Goal: Information Seeking & Learning: Learn about a topic

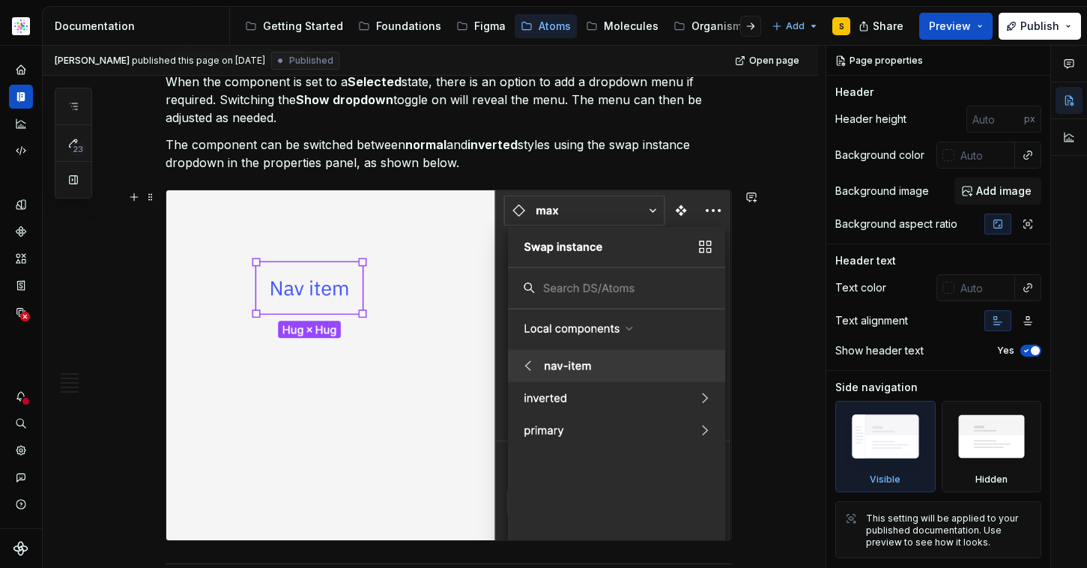
scroll to position [512, 0]
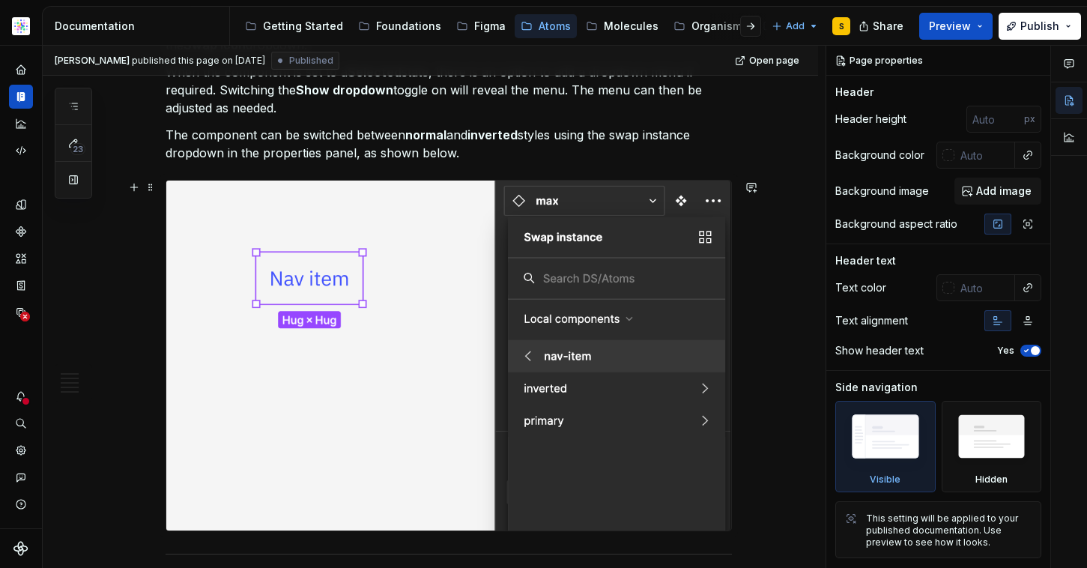
click at [400, 349] on img at bounding box center [448, 356] width 565 height 350
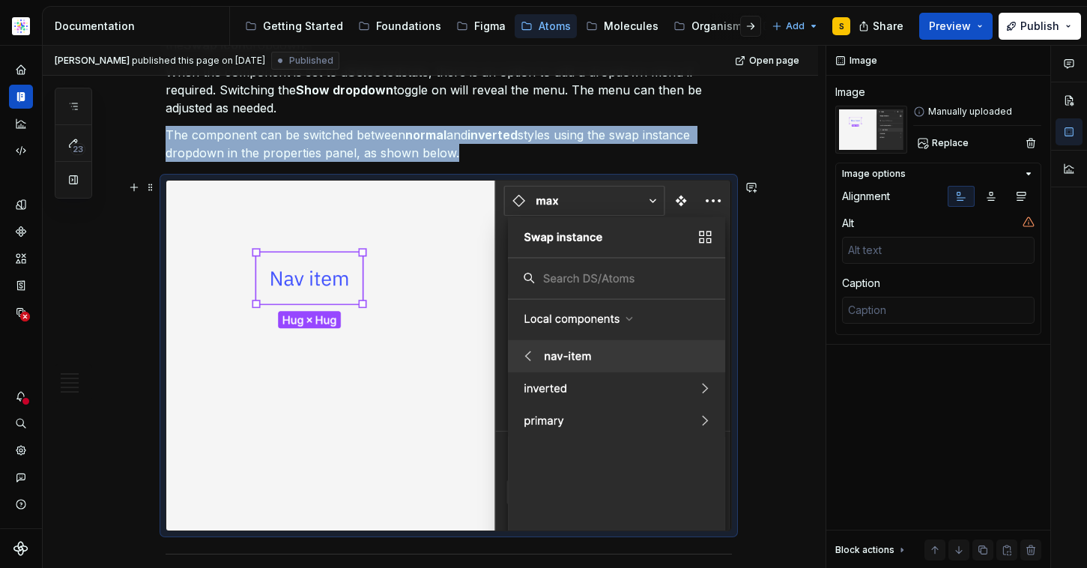
click at [415, 348] on img at bounding box center [448, 356] width 565 height 350
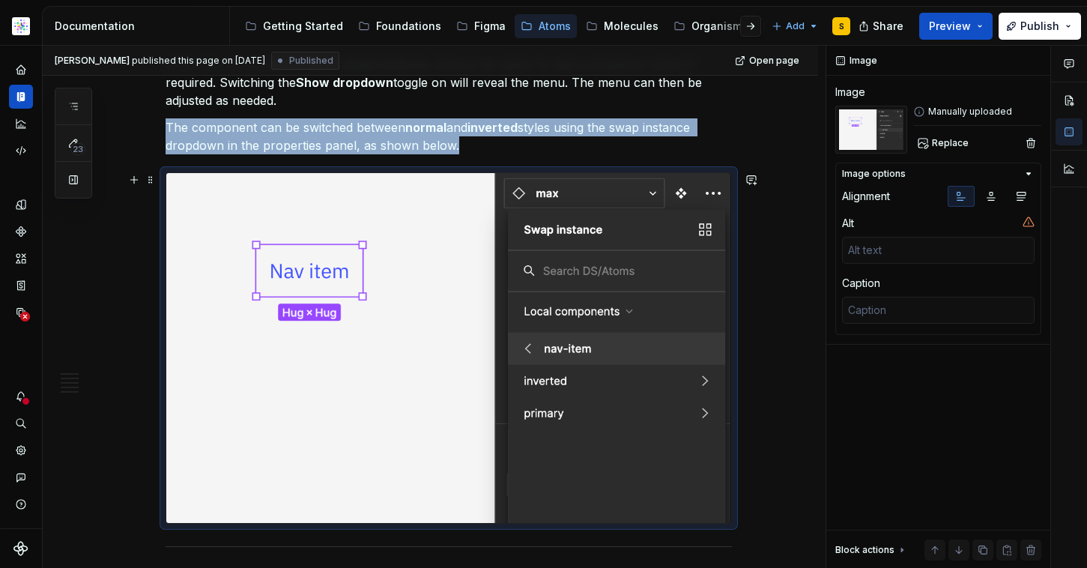
scroll to position [521, 0]
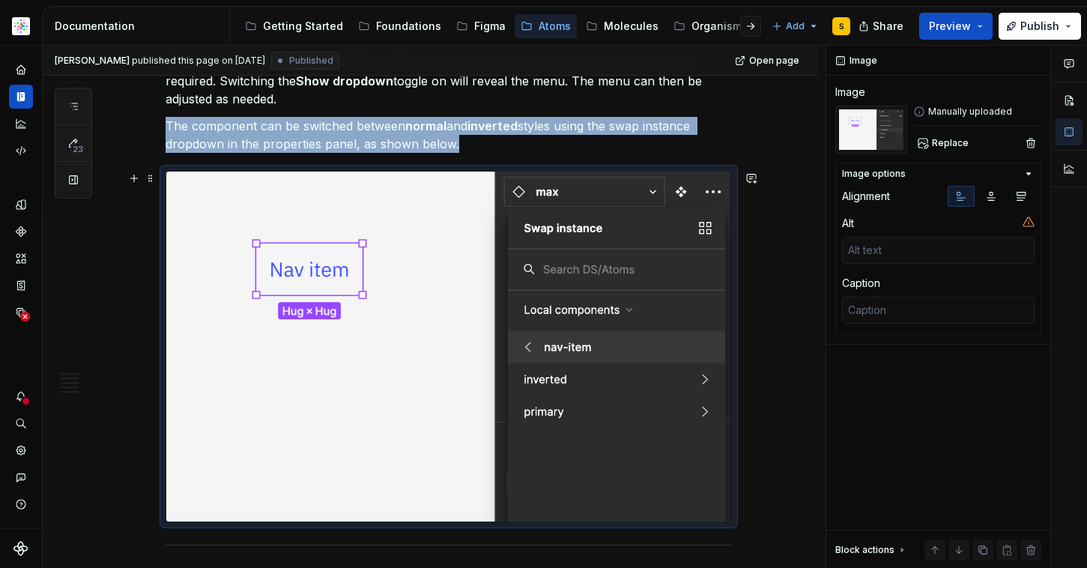
click at [632, 259] on img at bounding box center [448, 347] width 565 height 350
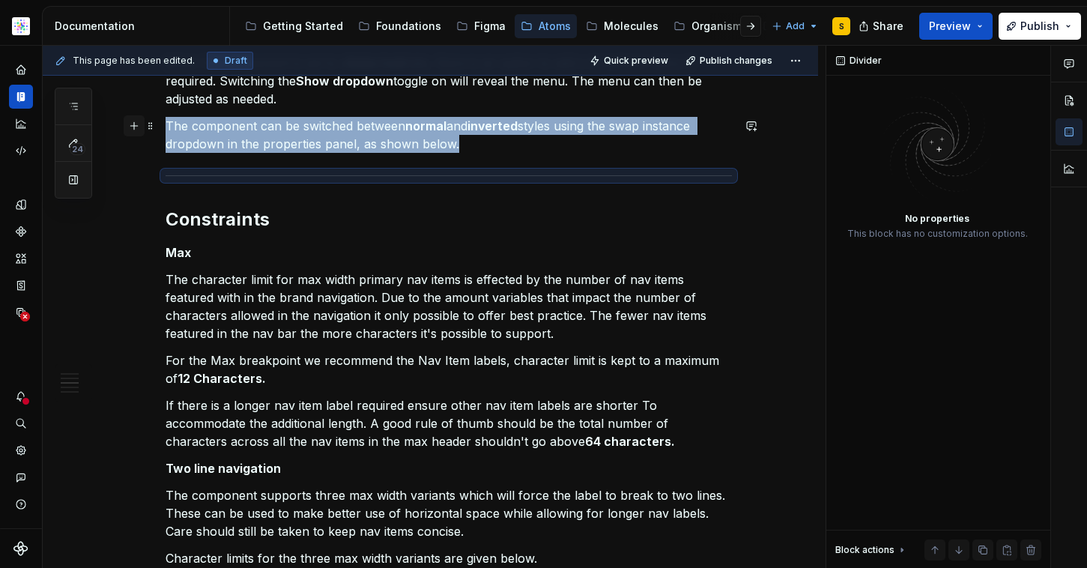
click at [135, 121] on button "button" at bounding box center [134, 125] width 21 height 21
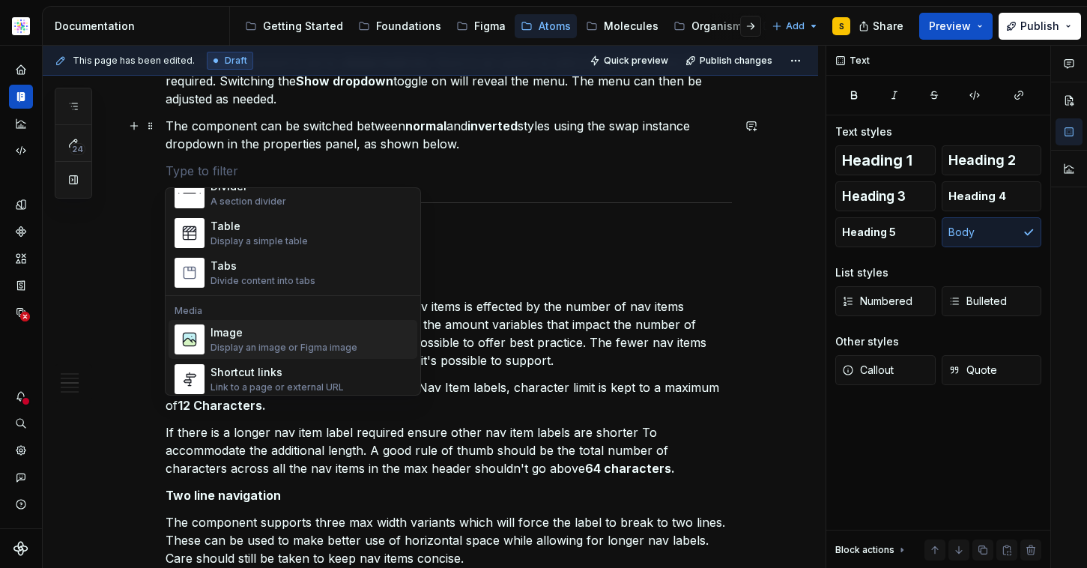
scroll to position [587, 0]
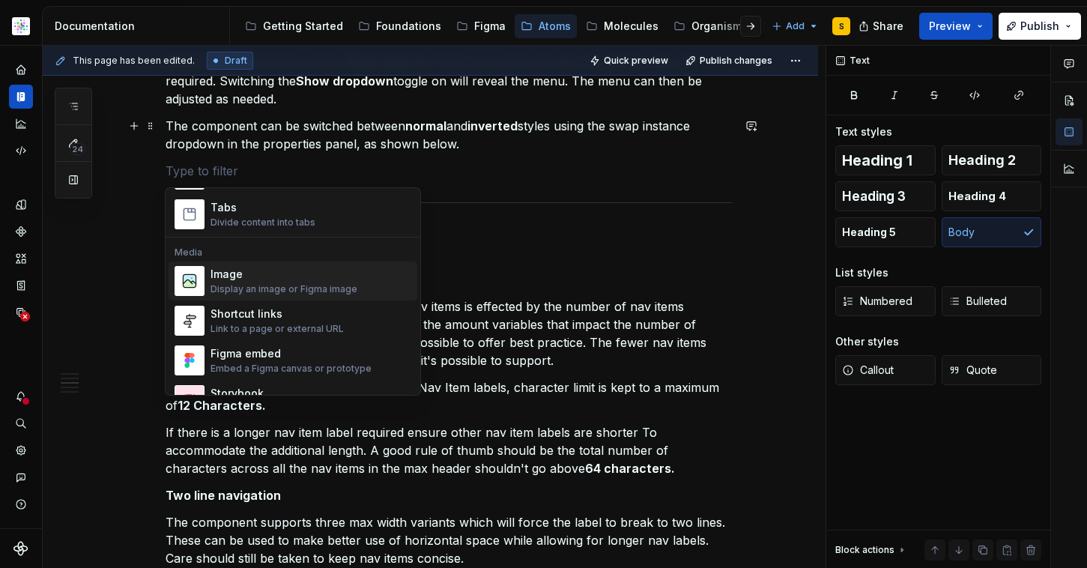
click at [279, 280] on div "Image" at bounding box center [284, 274] width 147 height 15
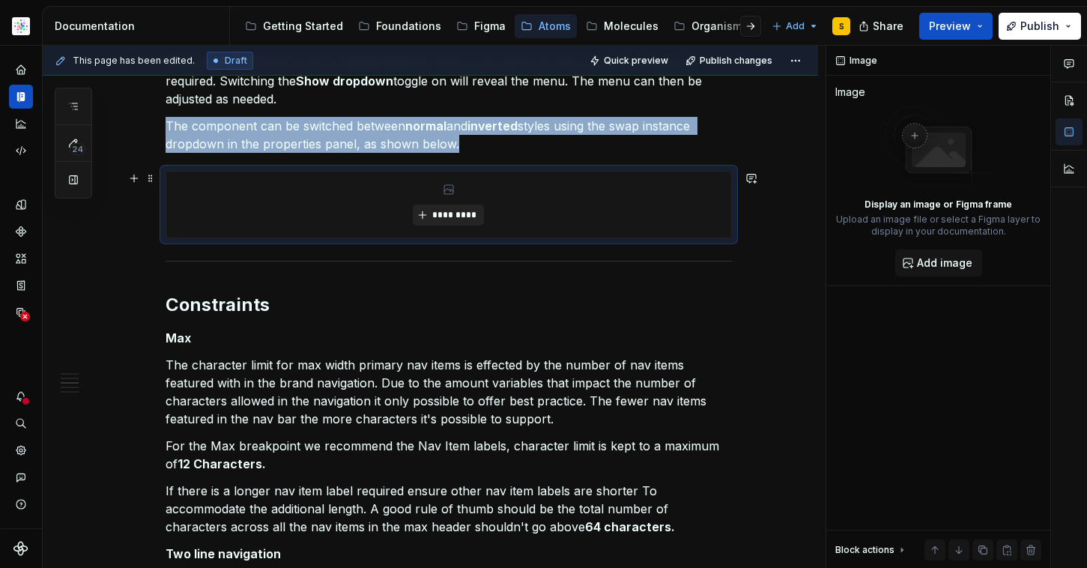
click at [459, 218] on span "*********" at bounding box center [455, 215] width 46 height 12
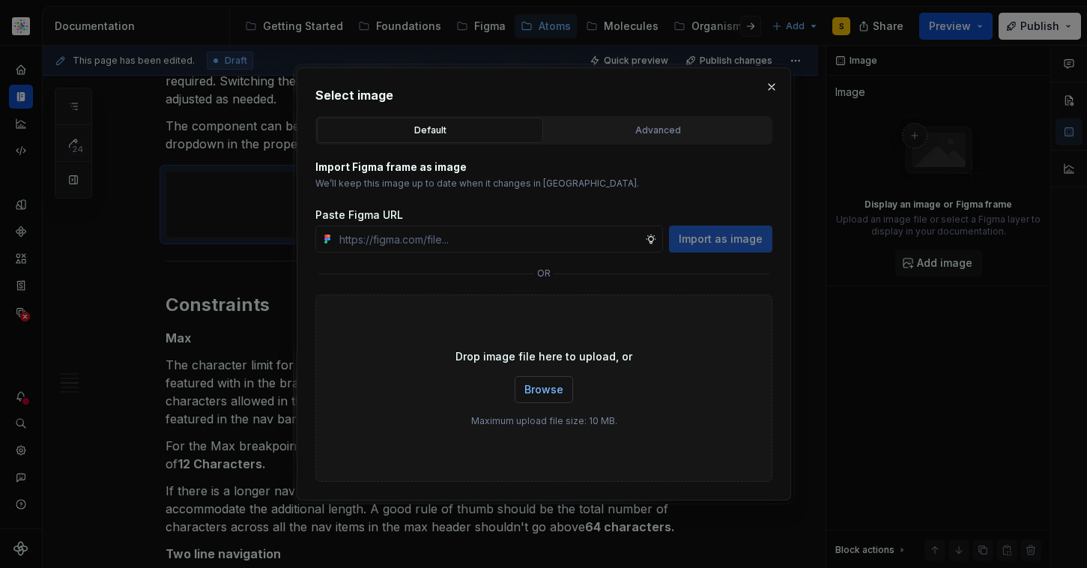
click at [545, 392] on span "Browse" at bounding box center [543, 389] width 39 height 15
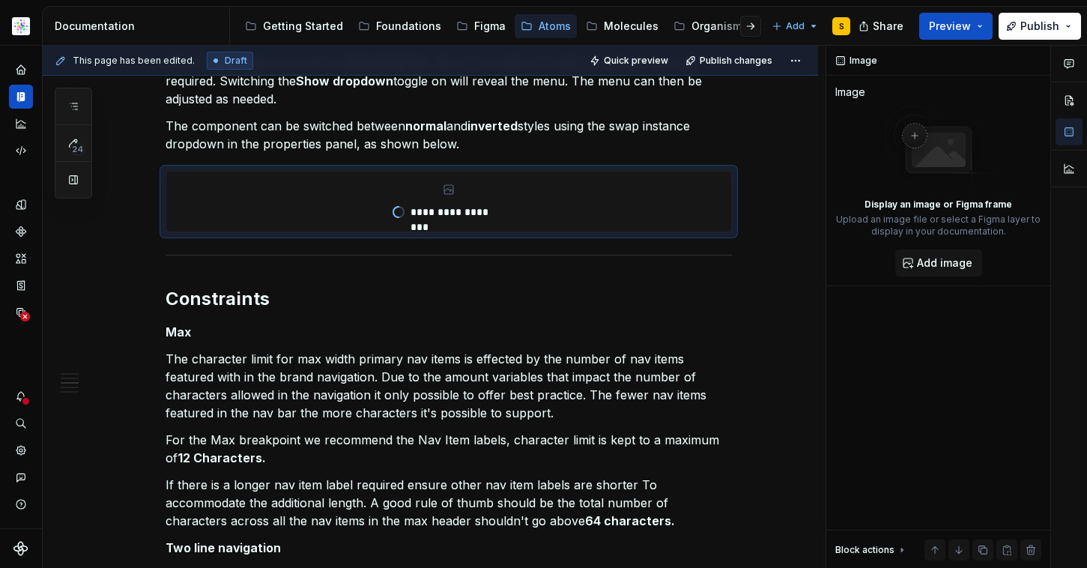
type textarea "*"
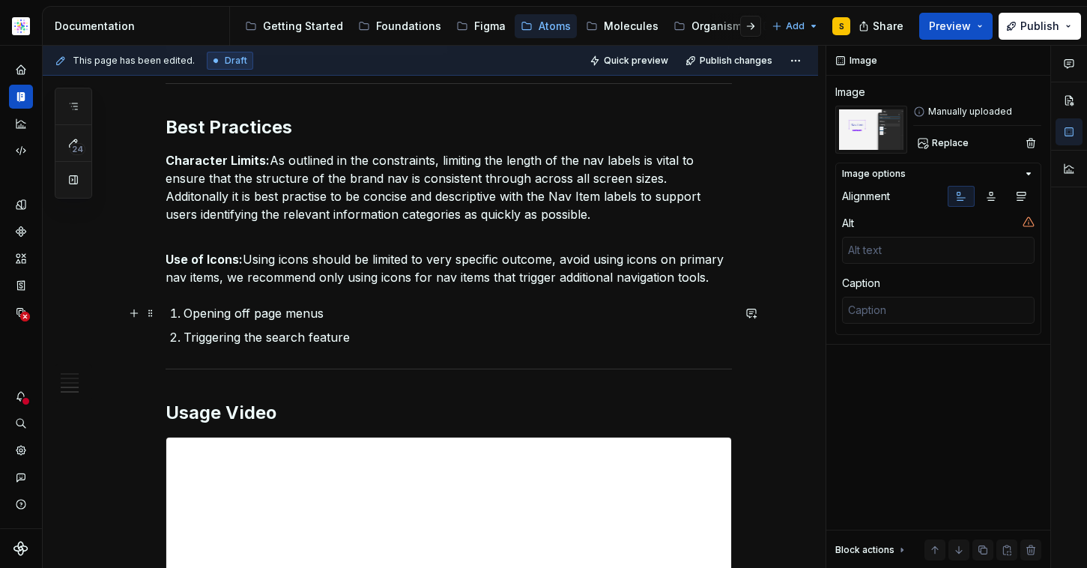
scroll to position [1510, 0]
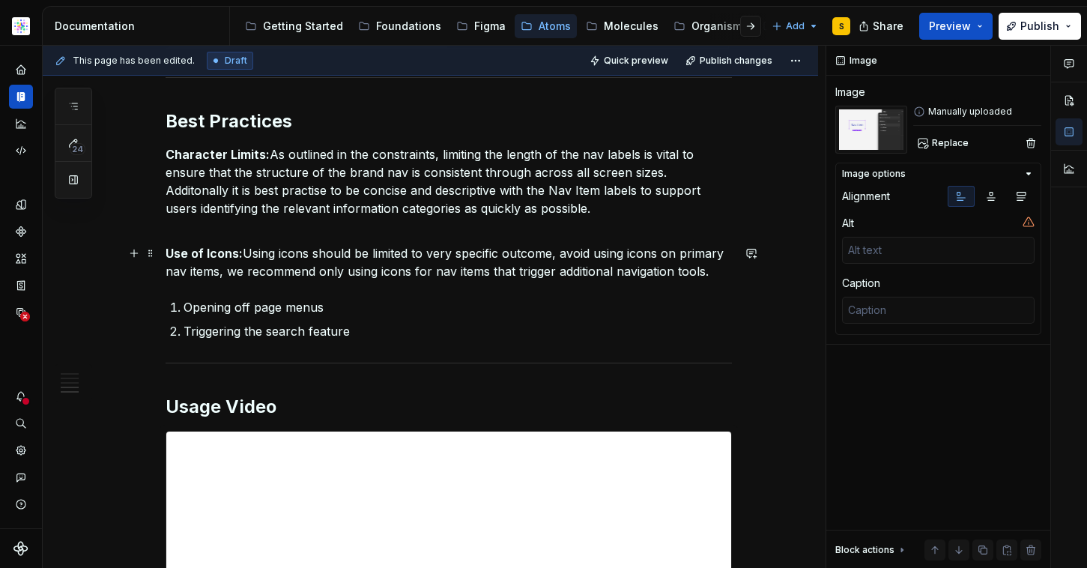
click at [665, 268] on p "Use of Icons: Using icons should be limited to very specific outcome, avoid usi…" at bounding box center [449, 262] width 566 height 36
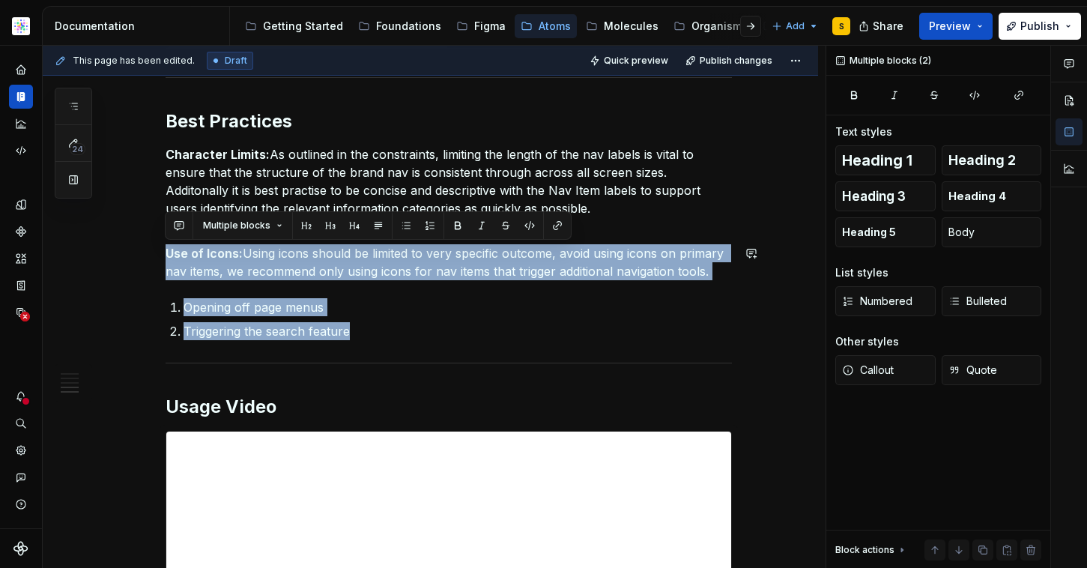
drag, startPoint x: 345, startPoint y: 331, endPoint x: 128, endPoint y: 241, distance: 234.5
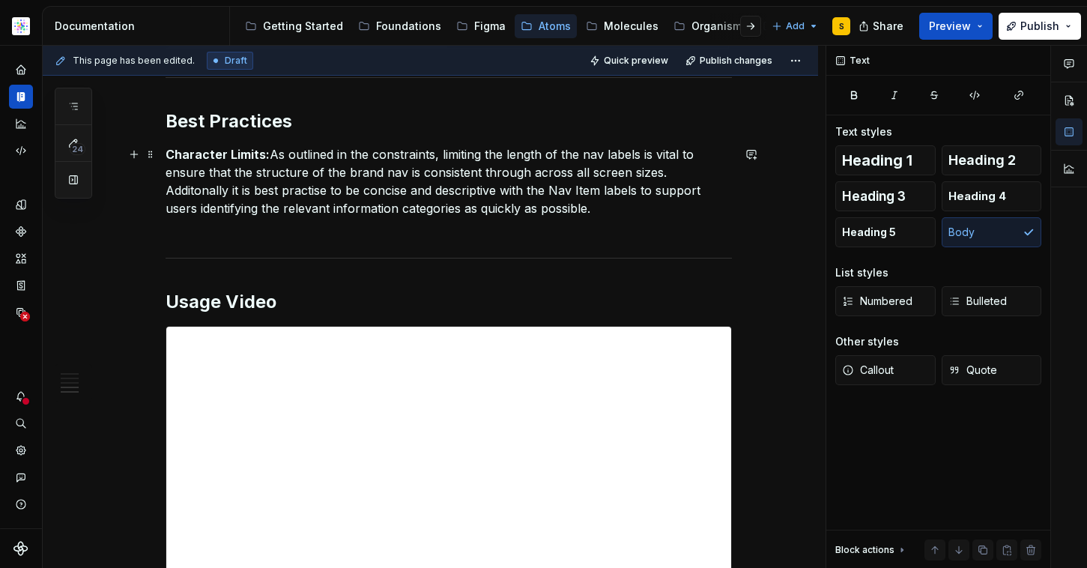
click at [692, 167] on p "Character Limits: As outlined in the constraints, limiting the length of the na…" at bounding box center [449, 190] width 566 height 90
click at [663, 215] on p "Character Limits: As outlined in the constraints, limiting the length of the na…" at bounding box center [449, 190] width 566 height 90
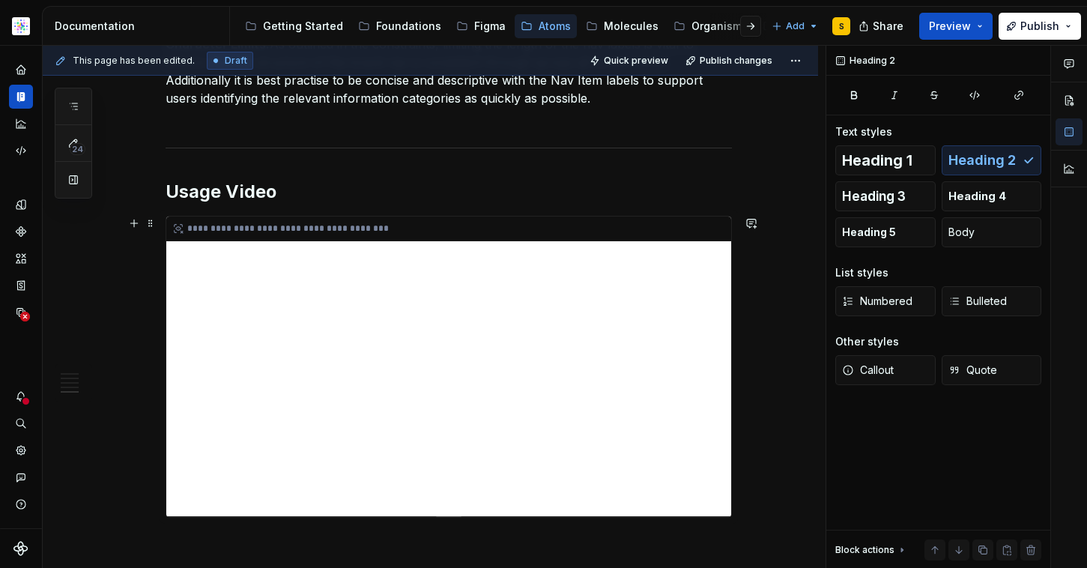
scroll to position [1612, 0]
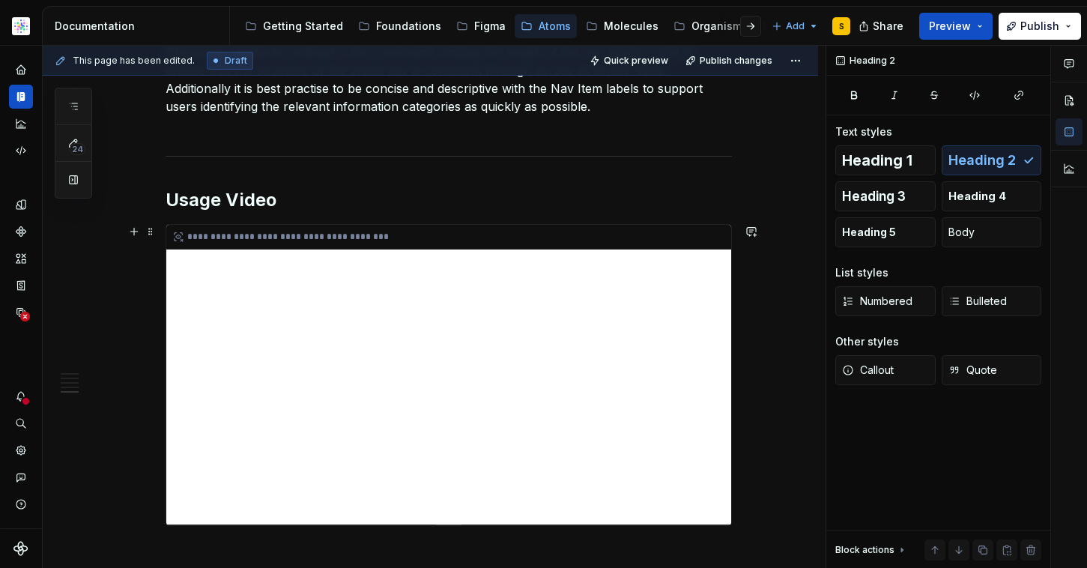
click at [281, 271] on div "**********" at bounding box center [448, 375] width 565 height 300
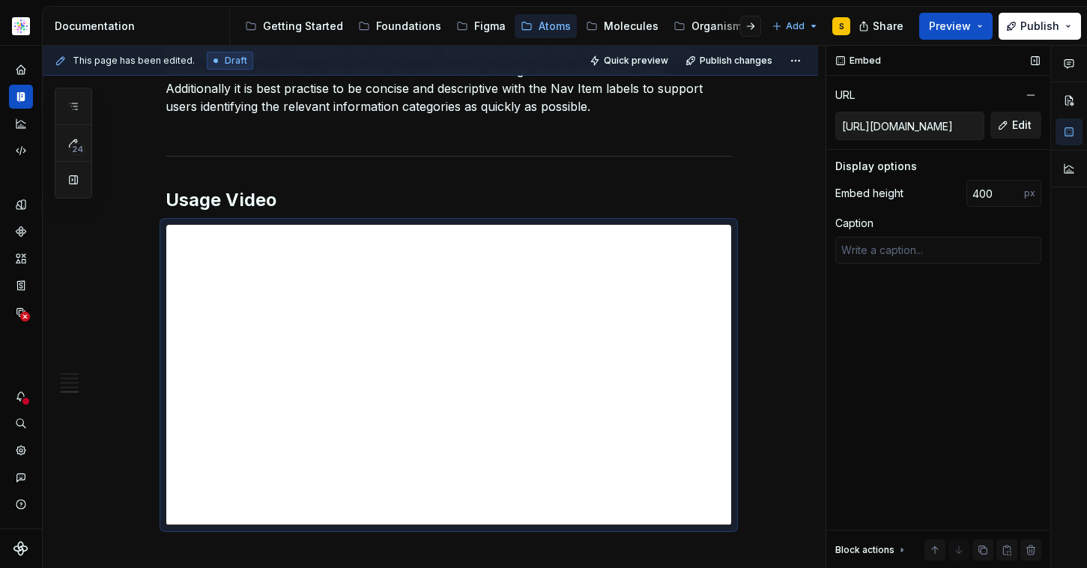
click at [1019, 130] on span "Edit" at bounding box center [1021, 125] width 19 height 15
type textarea "*"
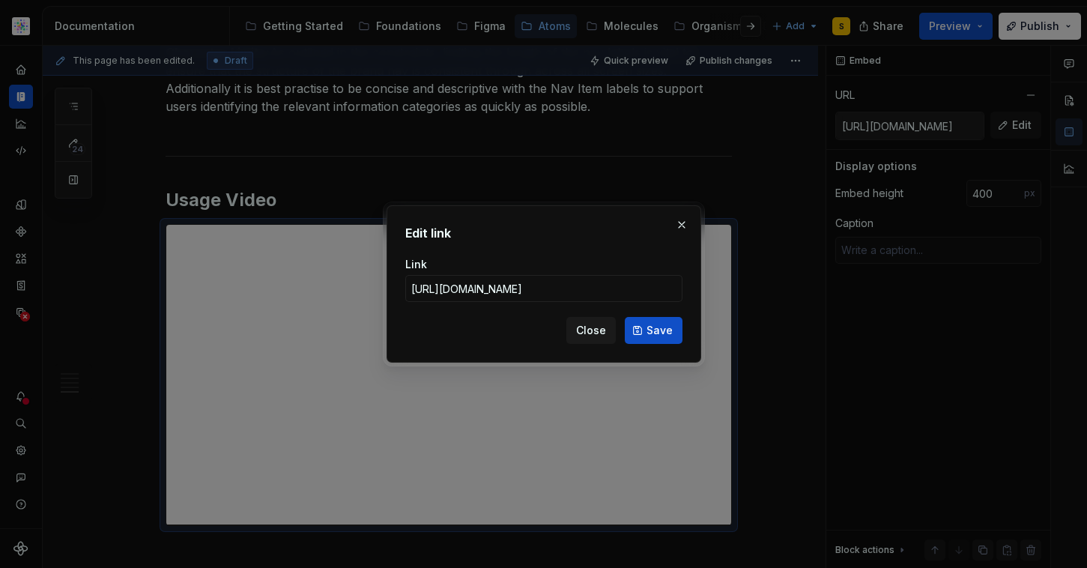
type input "[URL][DOMAIN_NAME]"
click button "Save" at bounding box center [654, 330] width 58 height 27
type textarea "*"
type input "[URL][DOMAIN_NAME]"
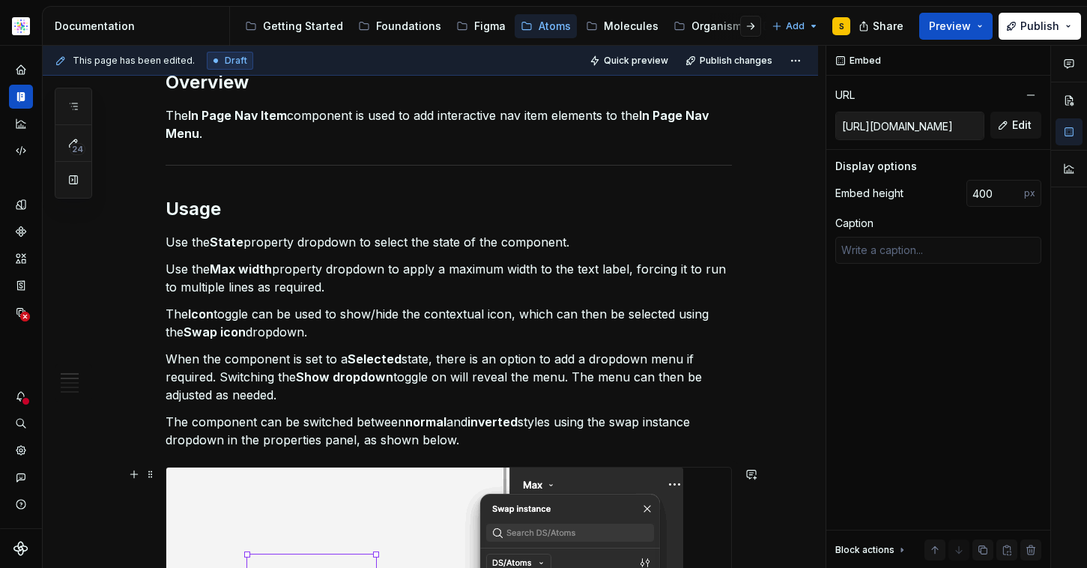
scroll to position [0, 0]
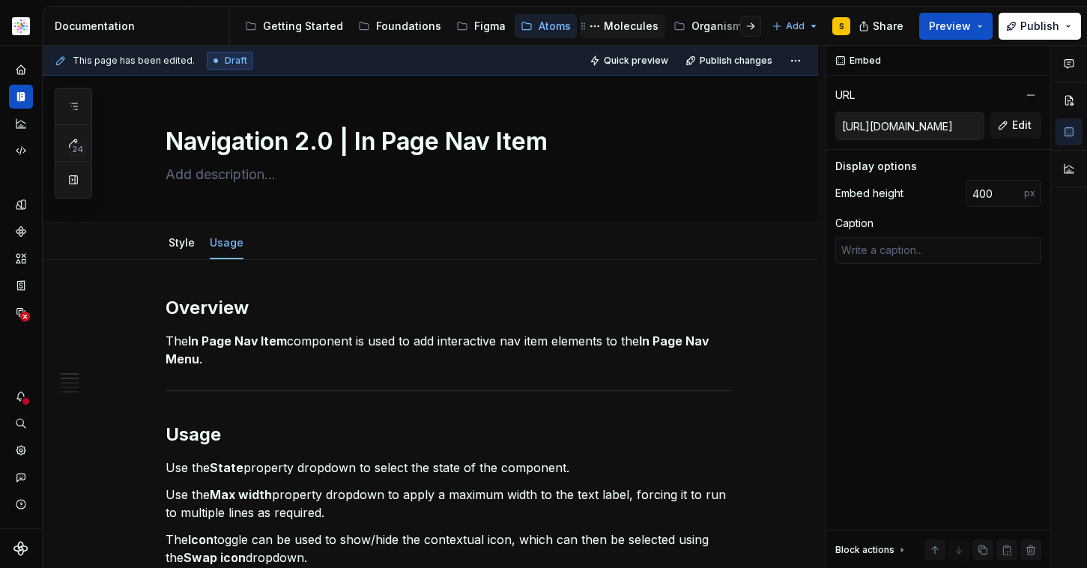
click at [627, 27] on div "Molecules" at bounding box center [631, 26] width 55 height 15
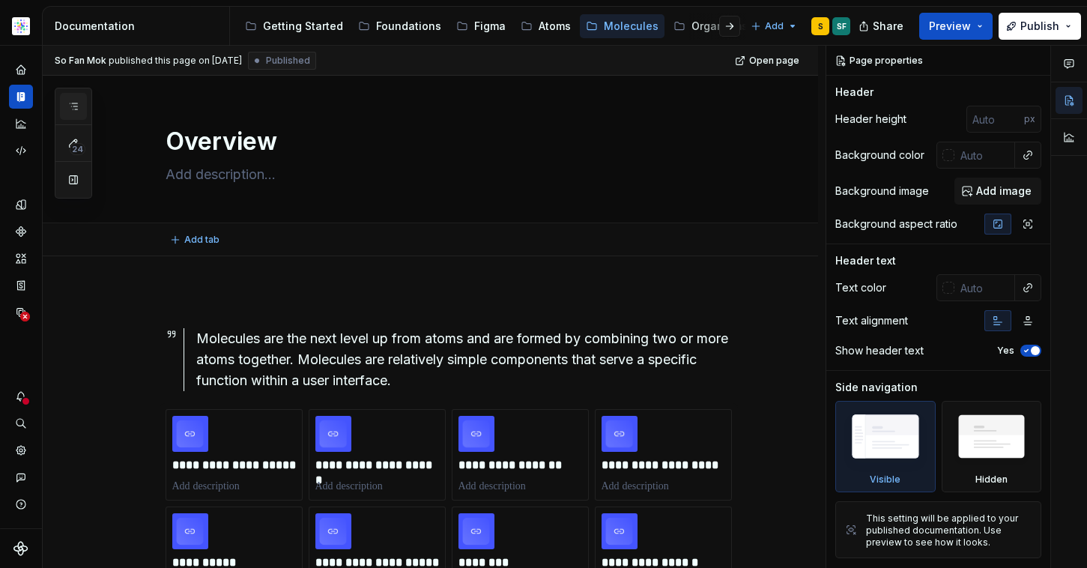
click at [76, 107] on icon "button" at bounding box center [73, 106] width 12 height 12
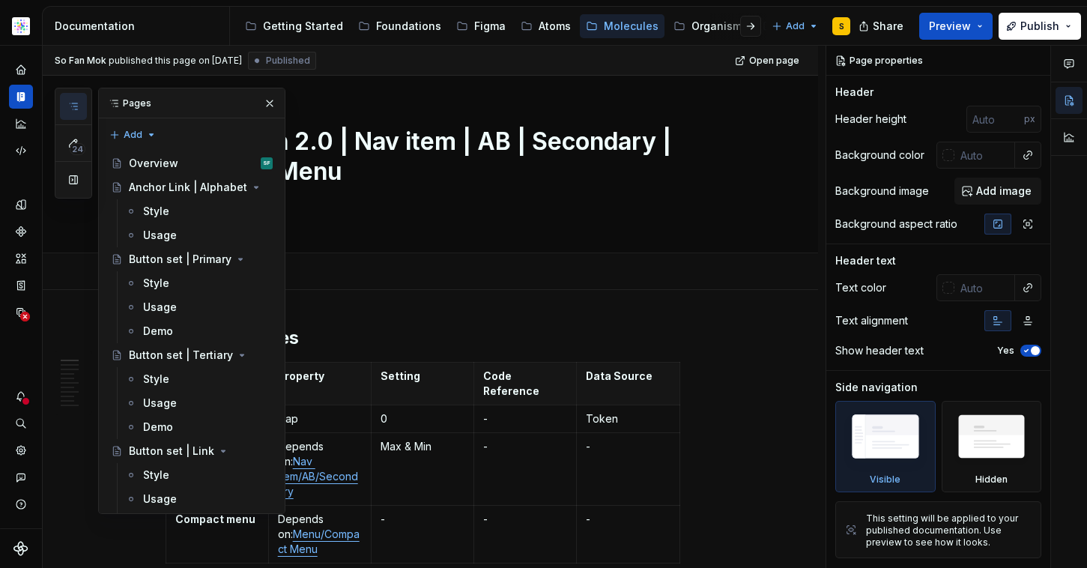
drag, startPoint x: 174, startPoint y: 255, endPoint x: 208, endPoint y: 252, distance: 33.8
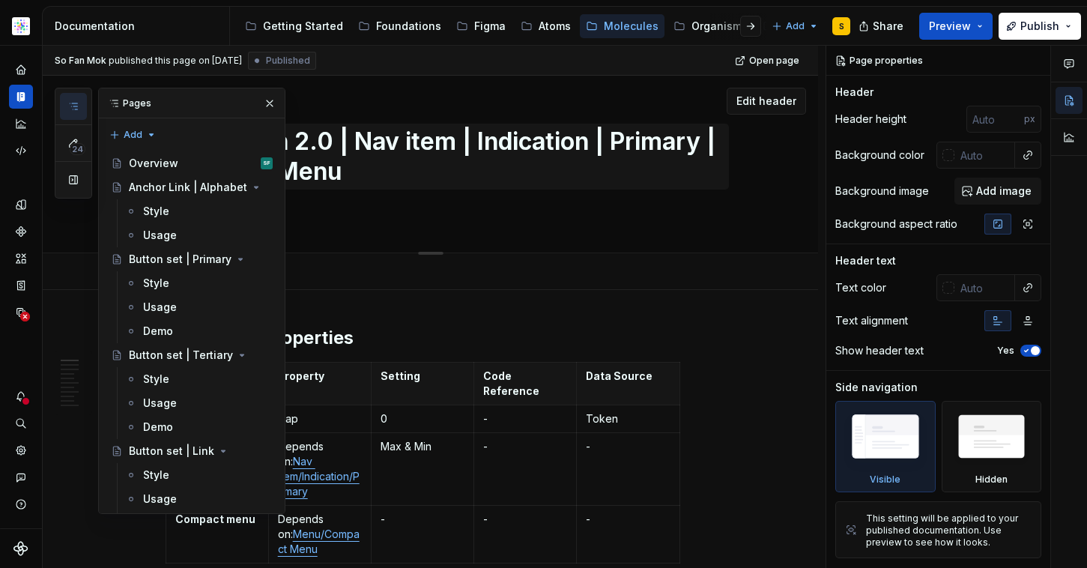
click at [262, 107] on button "button" at bounding box center [269, 103] width 21 height 21
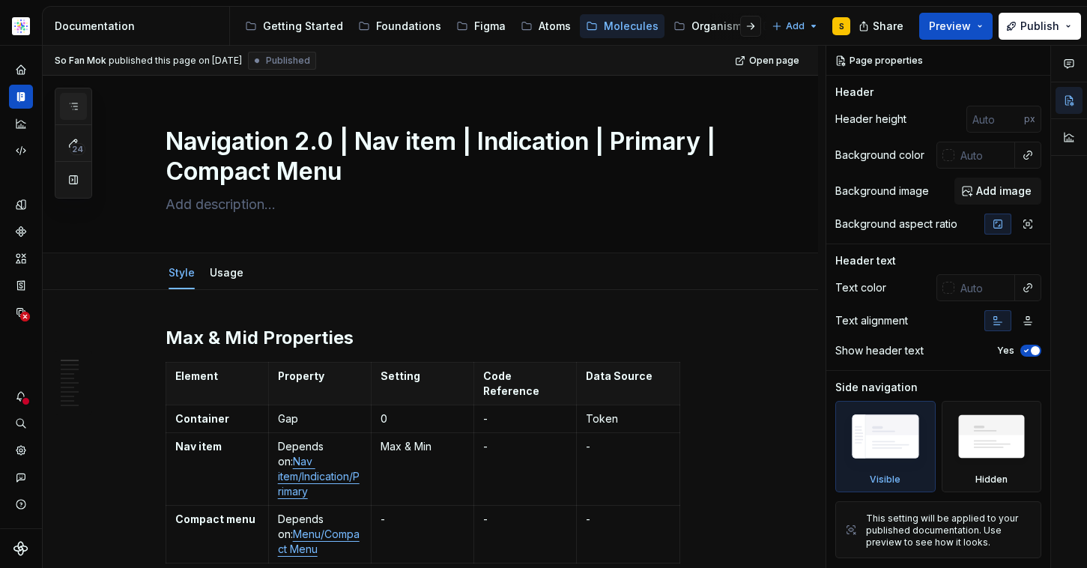
click at [76, 109] on icon "button" at bounding box center [73, 106] width 12 height 12
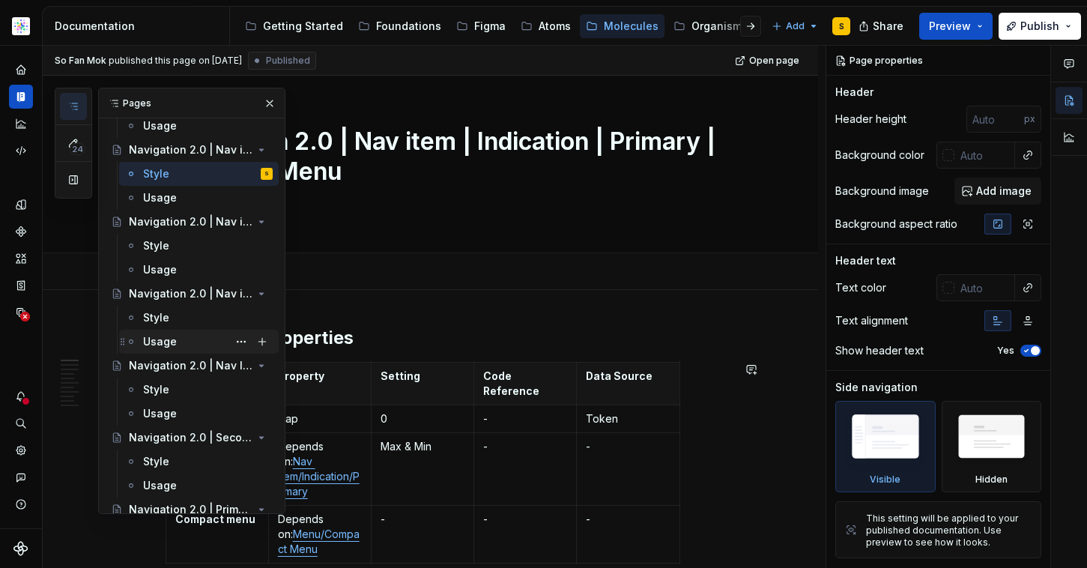
scroll to position [4933, 0]
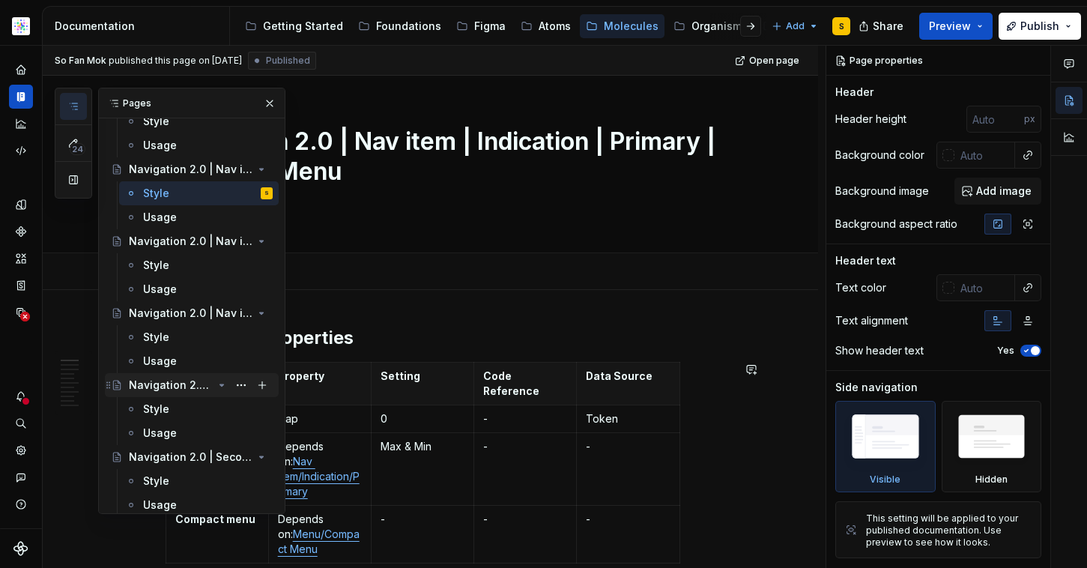
click at [172, 382] on div "Navigation 2.0 | Nav Item | Brand | Primary | Icon | Compact Menu" at bounding box center [171, 385] width 84 height 15
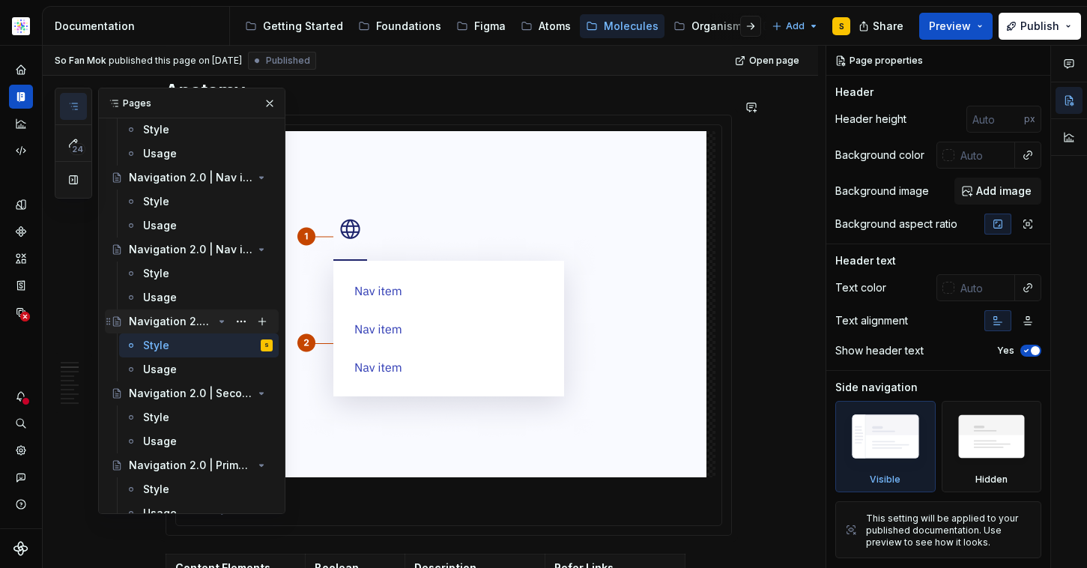
scroll to position [5011, 0]
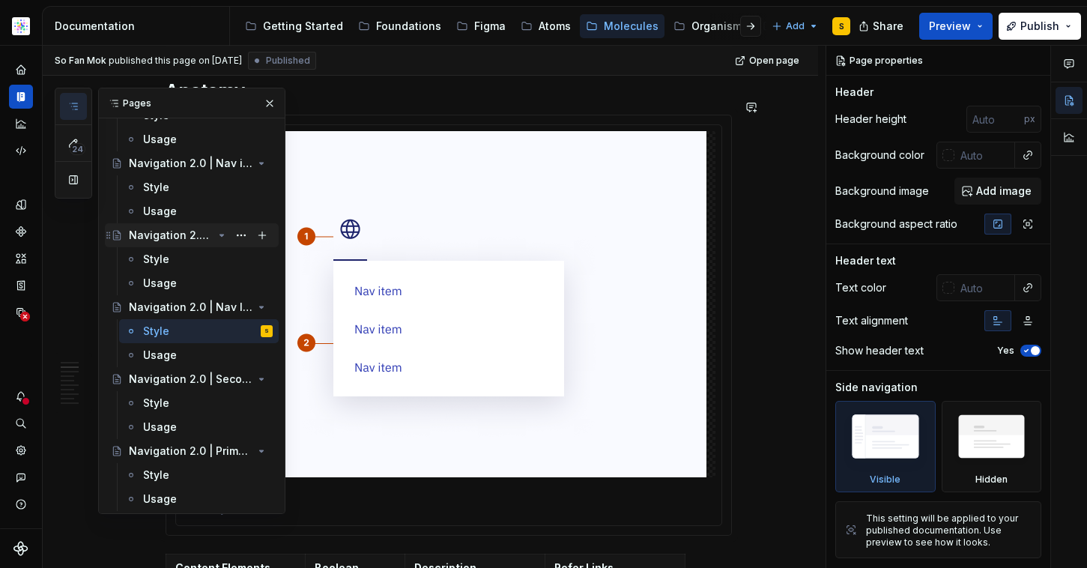
click at [178, 235] on div "Navigation 2.0 | Nav item | Secondary Button | Compact Menu" at bounding box center [171, 235] width 84 height 15
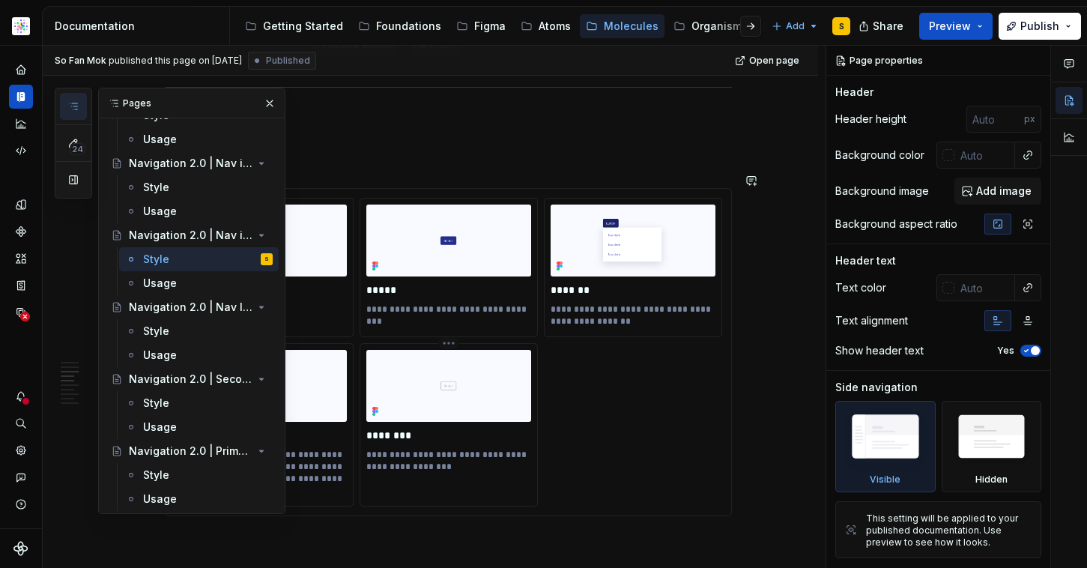
scroll to position [1196, 0]
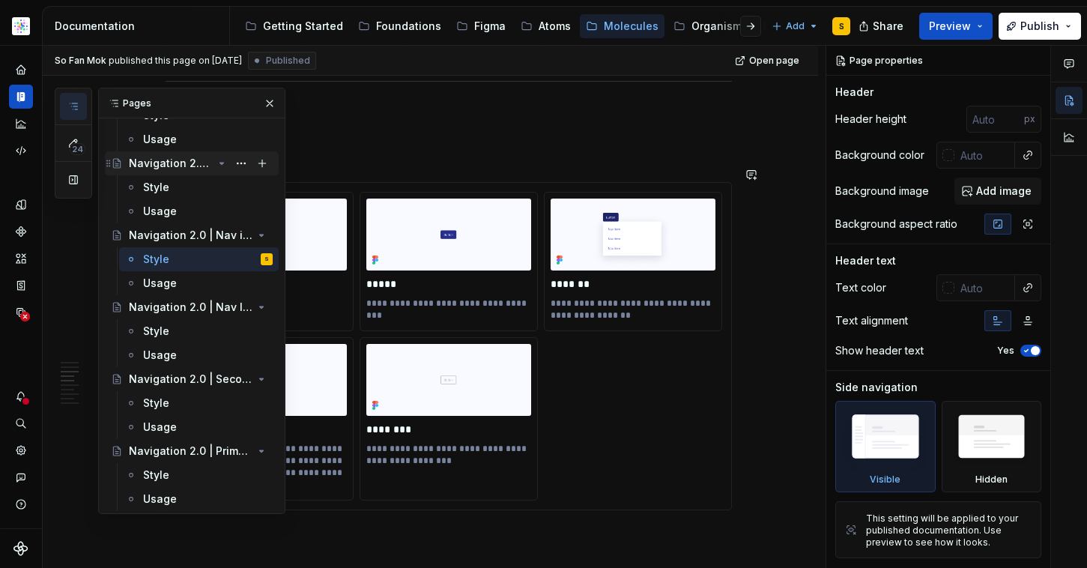
click at [171, 162] on div "Navigation 2.0 | Nav item | Primary Button | Compact Menu" at bounding box center [171, 163] width 84 height 15
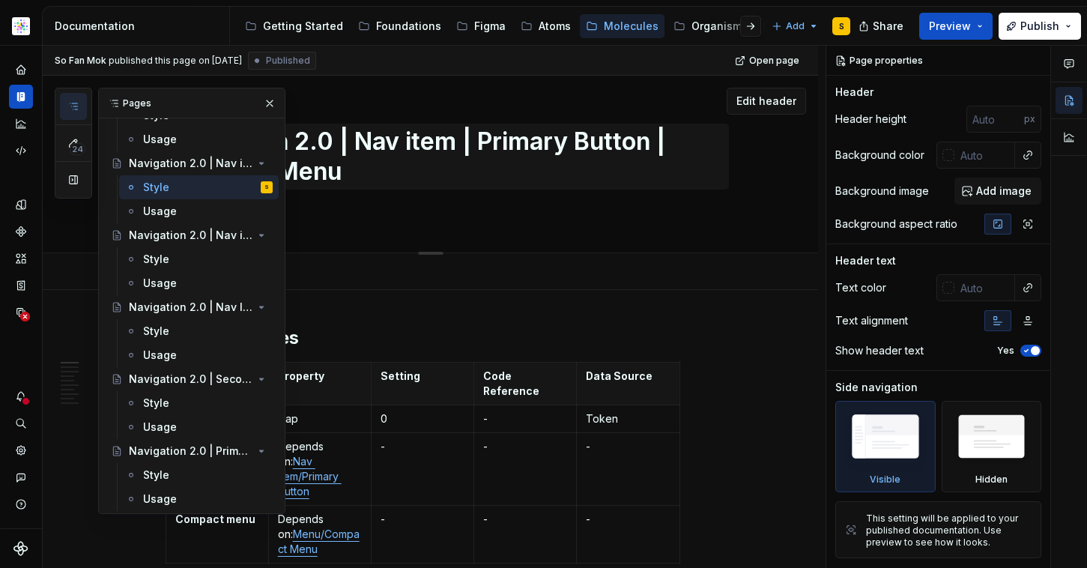
click at [259, 103] on button "button" at bounding box center [269, 103] width 21 height 21
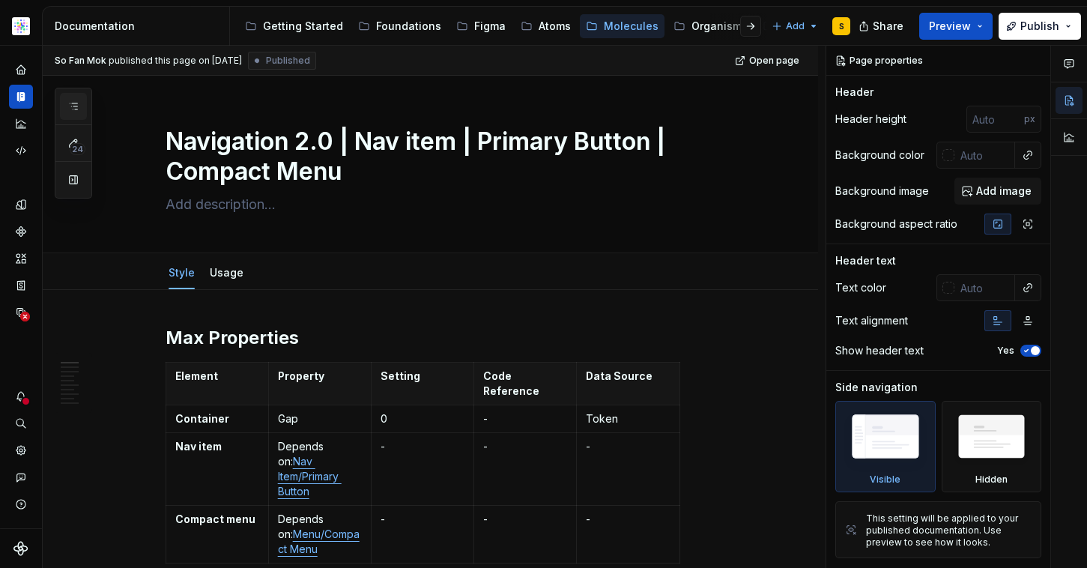
click at [78, 106] on icon "button" at bounding box center [73, 106] width 12 height 12
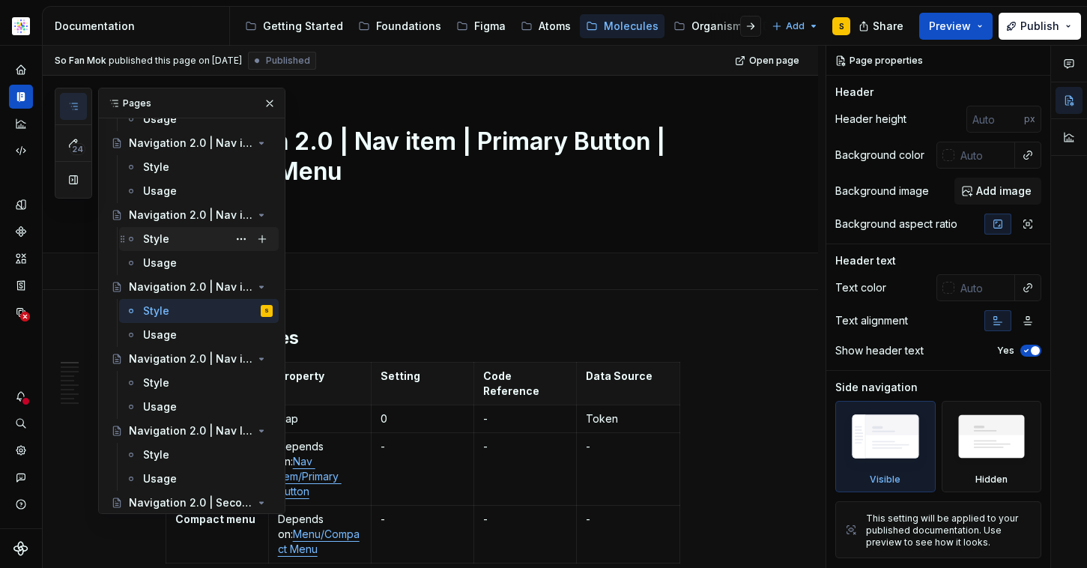
scroll to position [4885, 0]
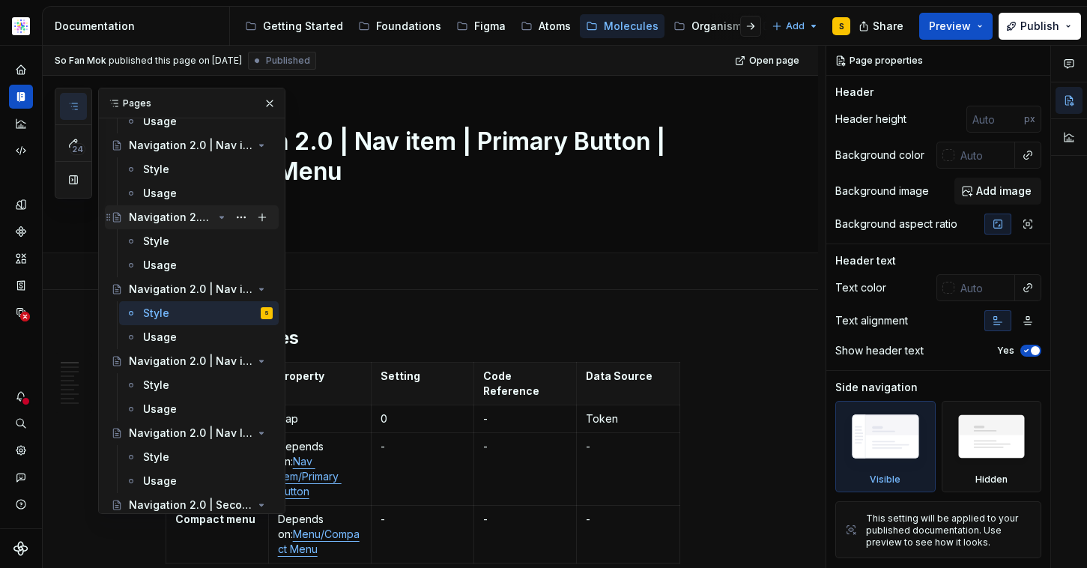
click at [178, 220] on div "Navigation 2.0 | Nav item | Indication | Primary | Compact Menu" at bounding box center [171, 217] width 84 height 15
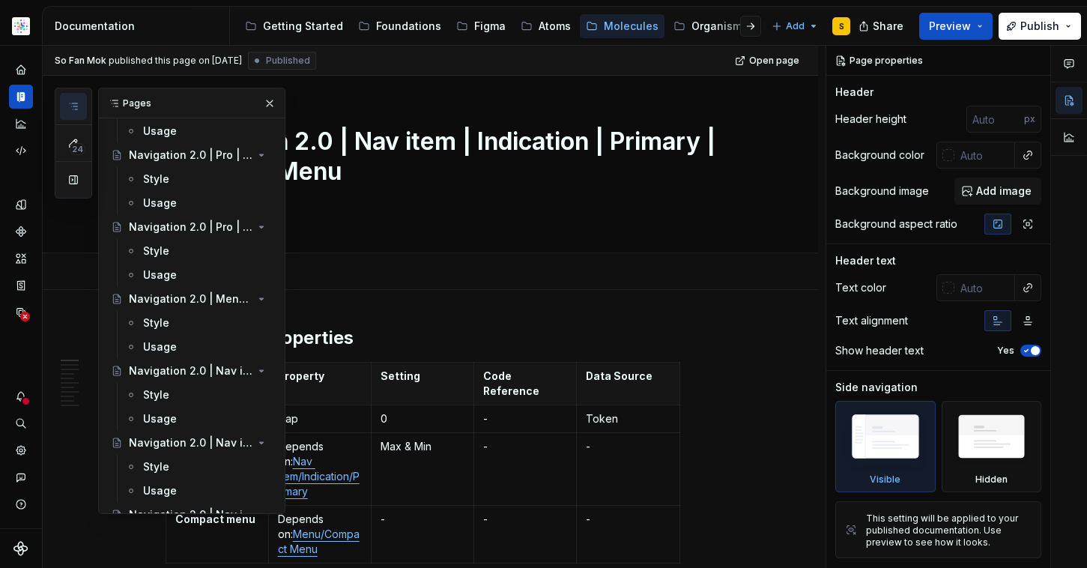
scroll to position [4528, 0]
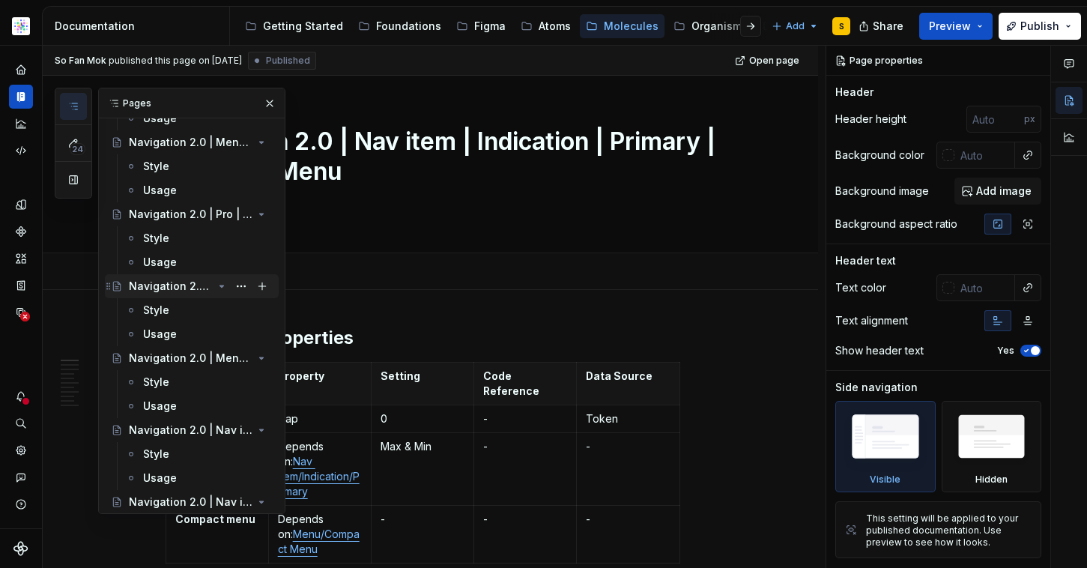
click at [165, 280] on div "Navigation 2.0 | Pro | Restricted menu" at bounding box center [171, 286] width 84 height 15
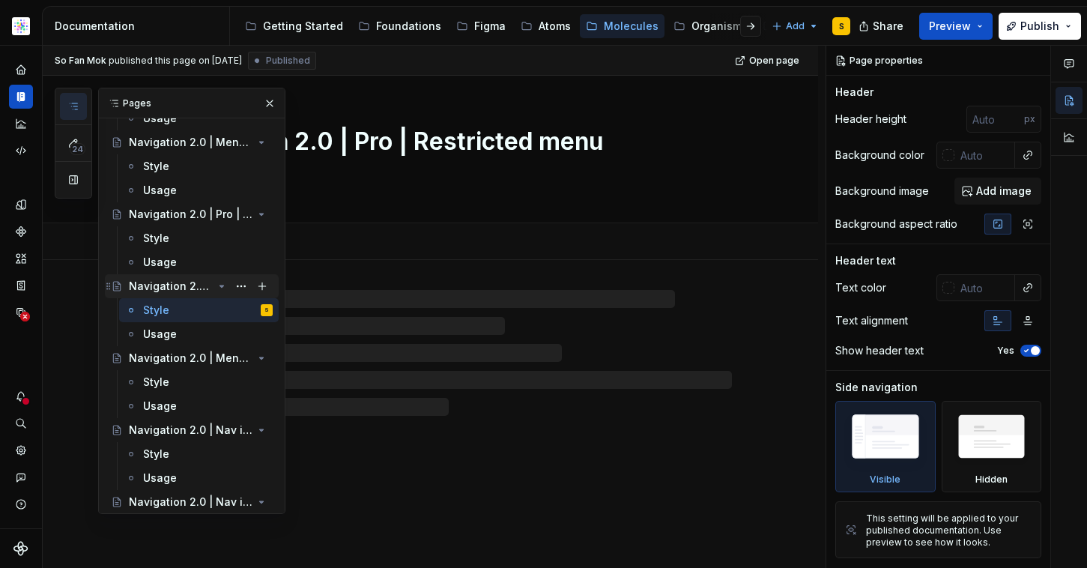
click at [169, 285] on div "Navigation 2.0 | Pro | Restricted menu" at bounding box center [171, 286] width 84 height 15
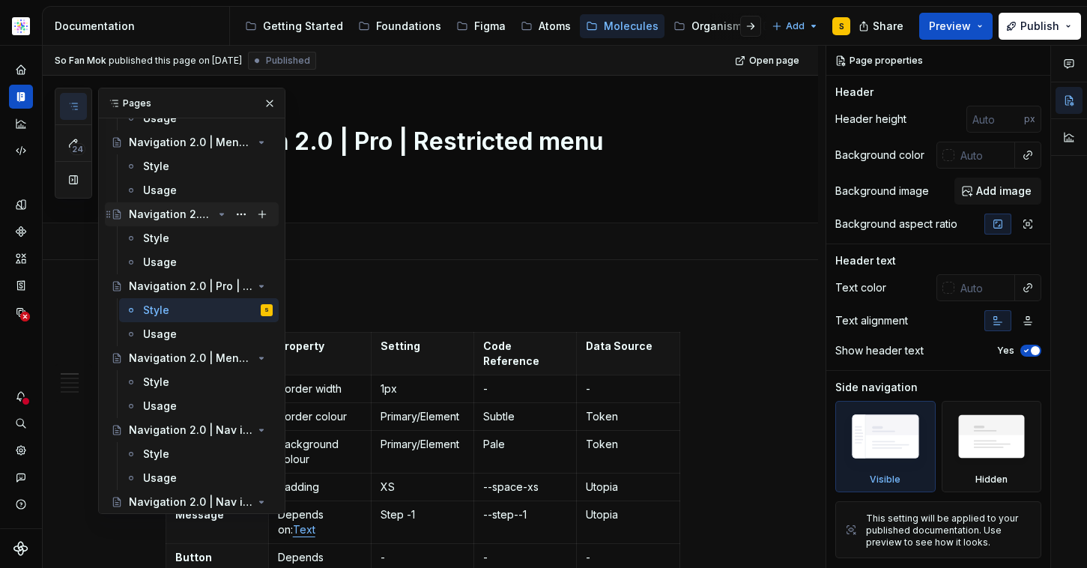
click at [178, 211] on div "Navigation 2.0 | Pro | Curated menu" at bounding box center [171, 214] width 84 height 15
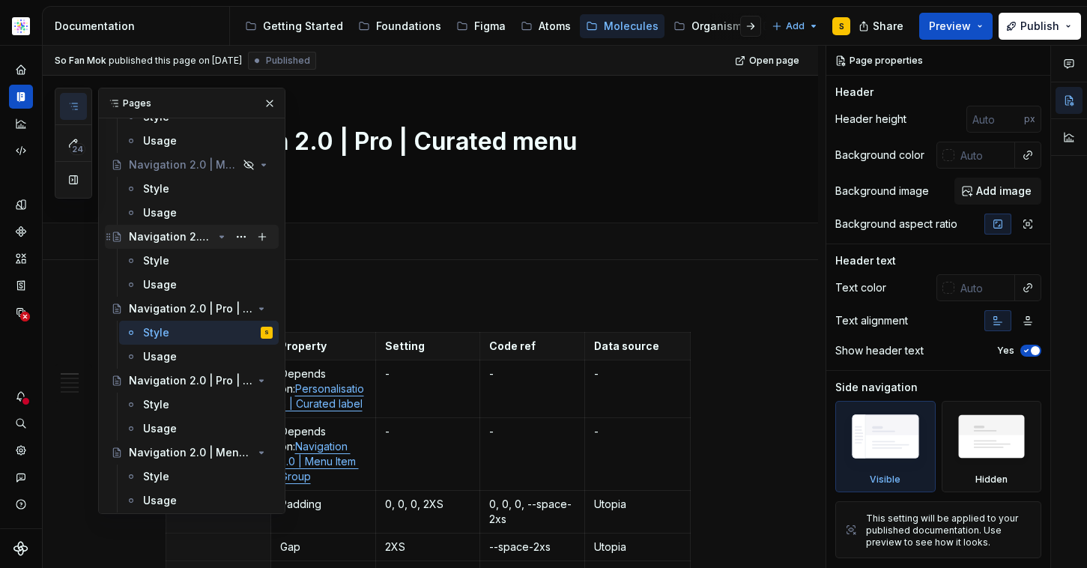
scroll to position [4429, 0]
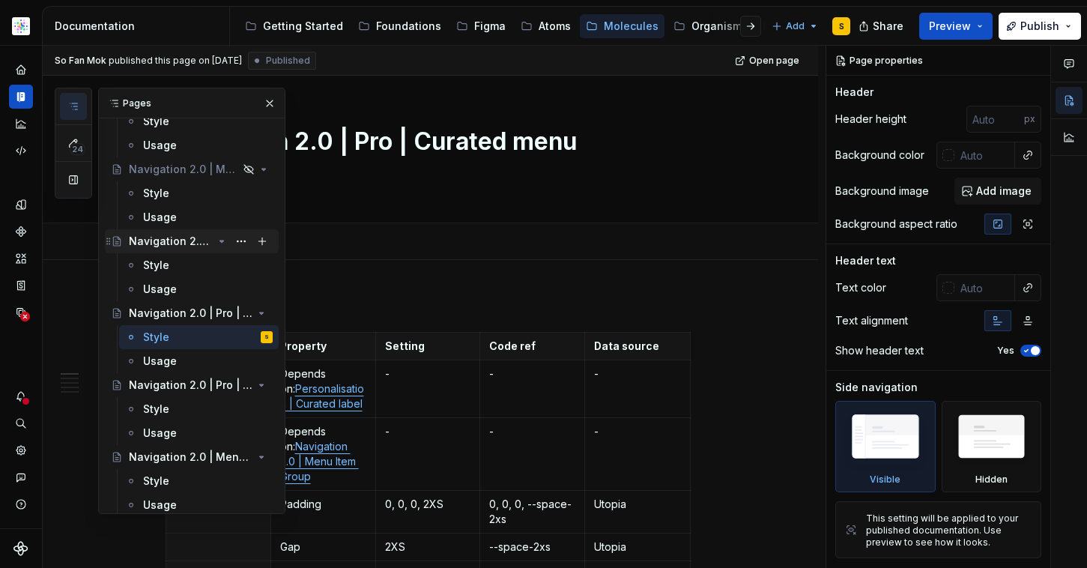
click at [172, 235] on div "Navigation 2.0 | Menu Column" at bounding box center [171, 241] width 84 height 15
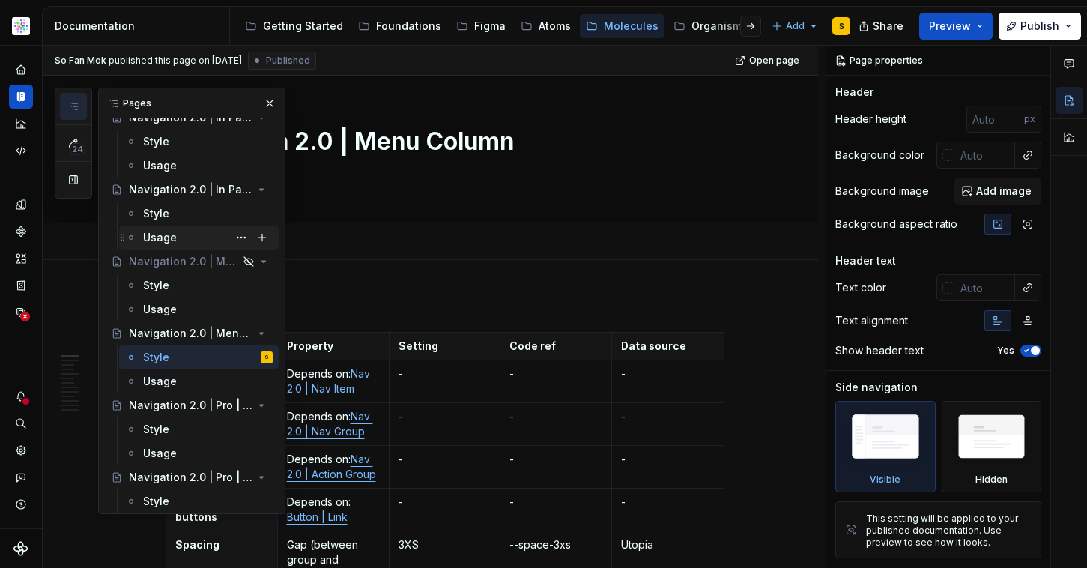
scroll to position [4325, 0]
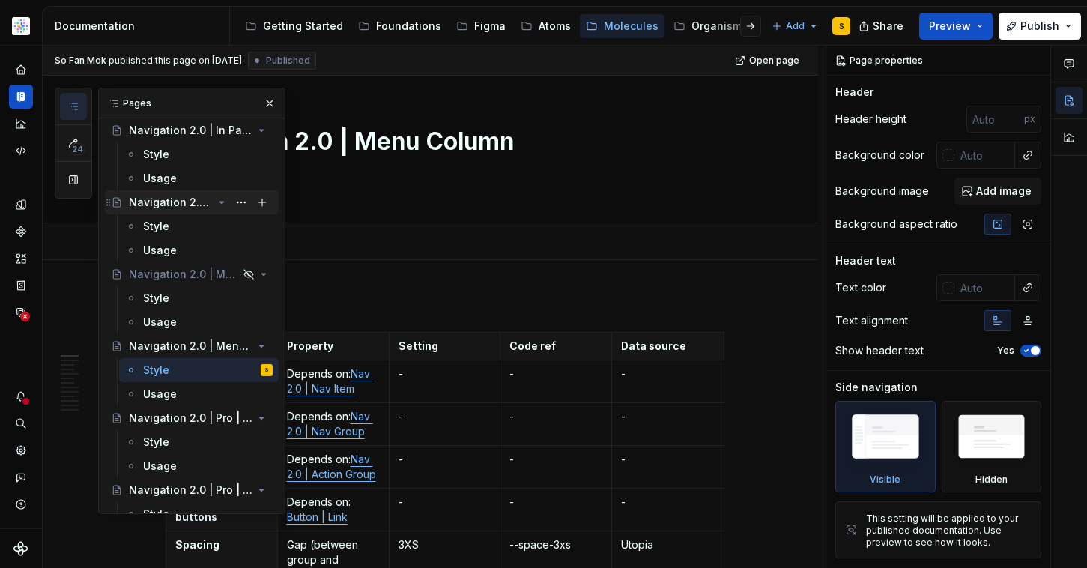
click at [164, 202] on div "Navigation 2.0 | In Page Dropdown" at bounding box center [171, 202] width 84 height 15
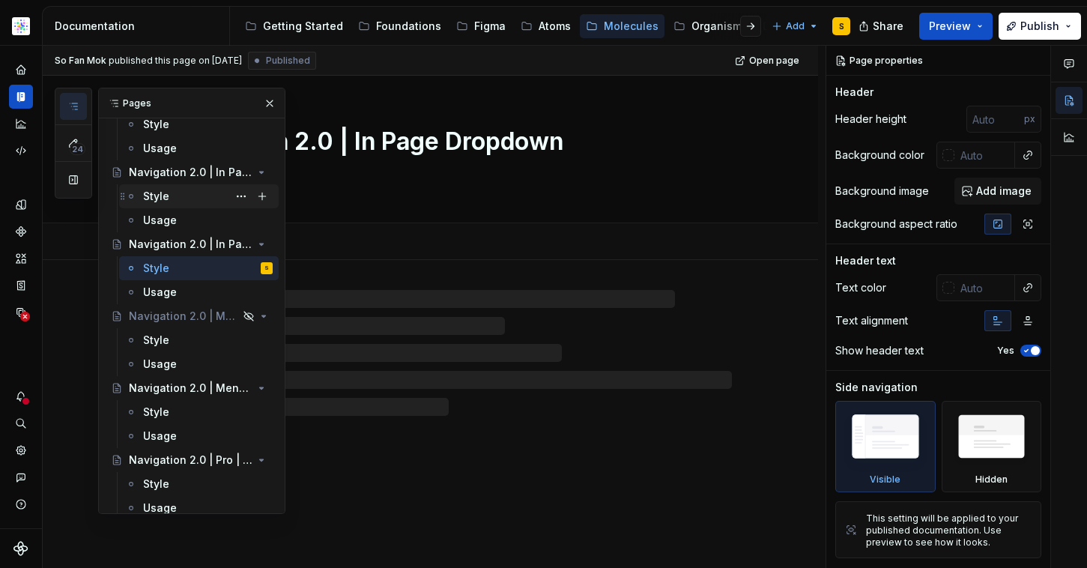
scroll to position [4250, 0]
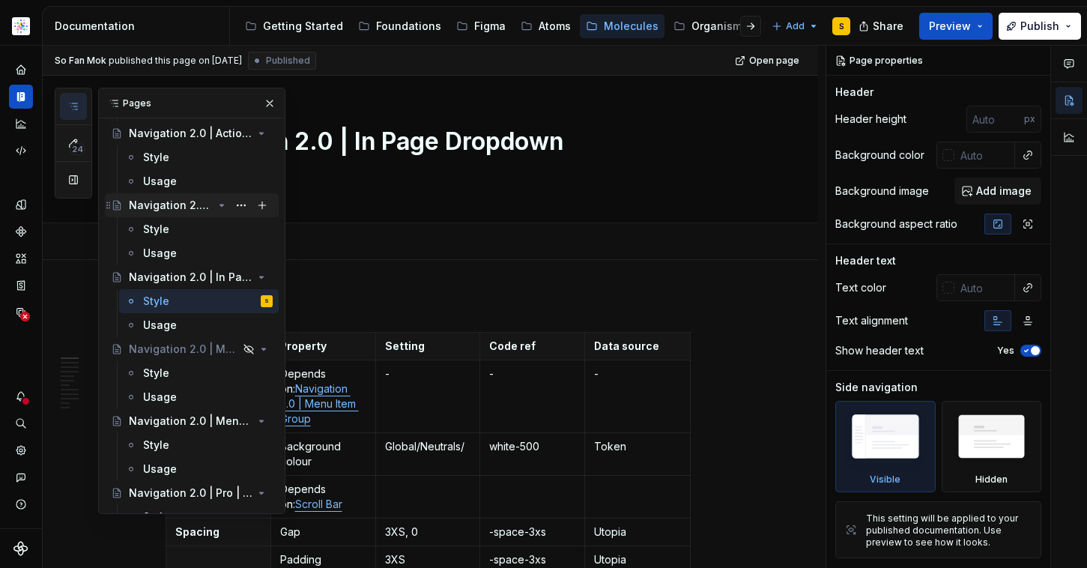
click at [183, 203] on div "Navigation 2.0 | In Page Nav" at bounding box center [171, 205] width 84 height 15
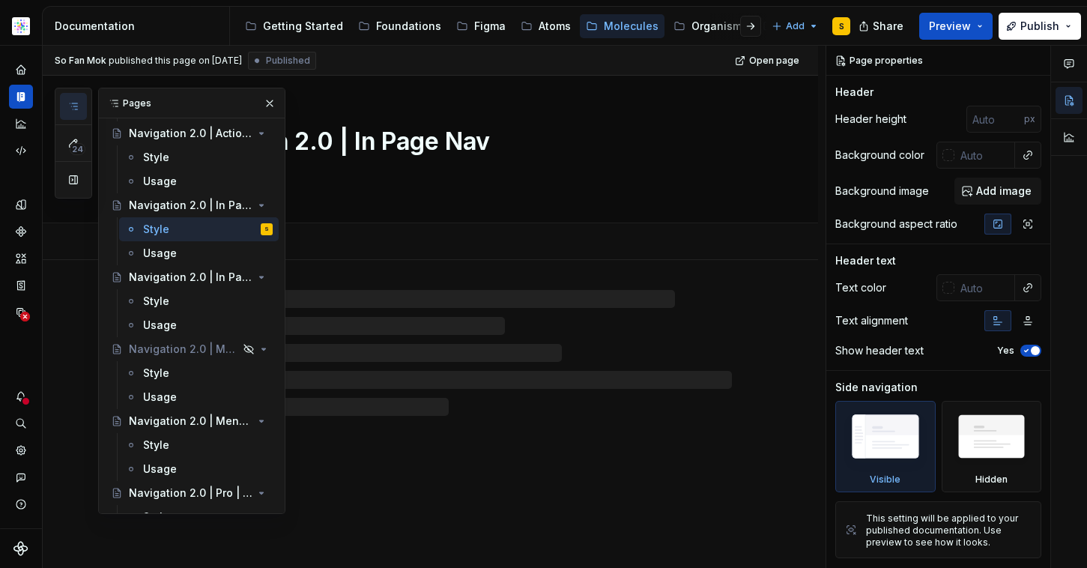
click at [263, 100] on button "button" at bounding box center [269, 103] width 21 height 21
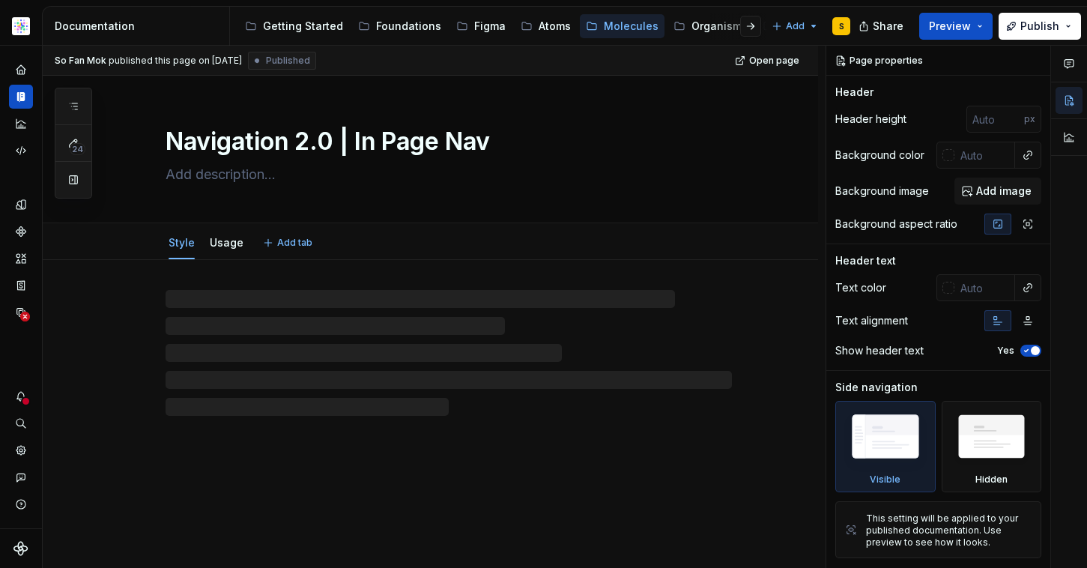
type textarea "*"
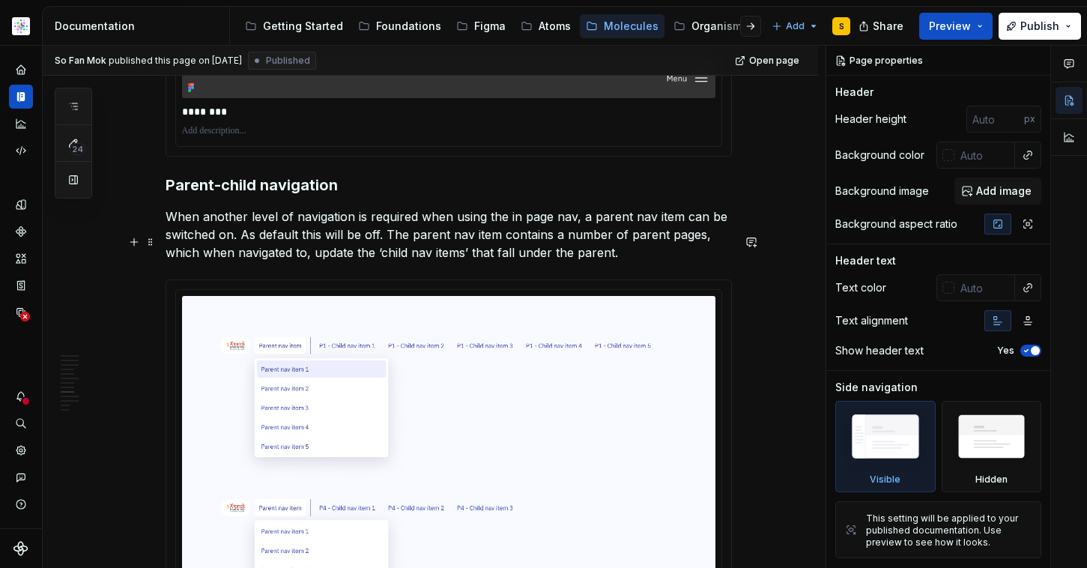
scroll to position [3030, 0]
